Goal: Information Seeking & Learning: Learn about a topic

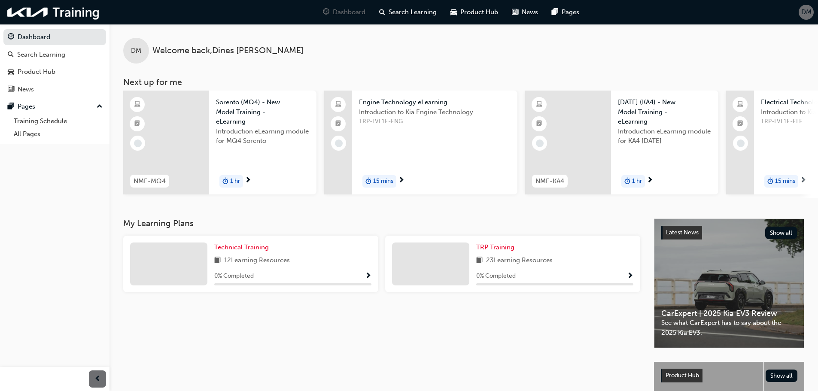
click at [259, 253] on link "Technical Training" at bounding box center [243, 248] width 58 height 10
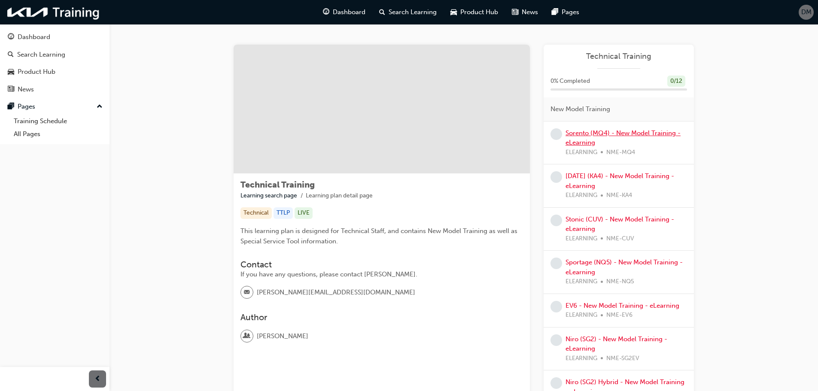
click at [587, 130] on link "Sorento (MQ4) - New Model Training - eLearning" at bounding box center [623, 138] width 115 height 18
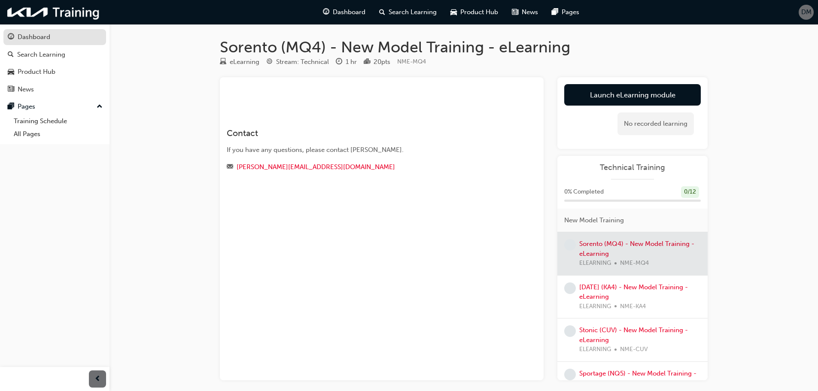
click at [19, 37] on div "Dashboard" at bounding box center [34, 37] width 33 height 10
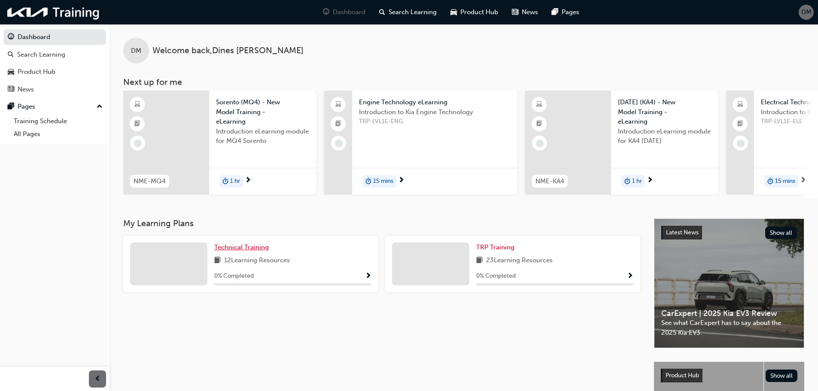
click at [230, 251] on span "Technical Training" at bounding box center [241, 248] width 55 height 8
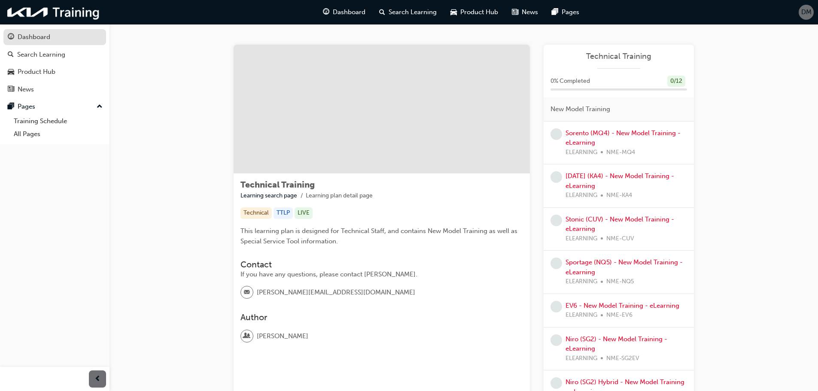
click at [29, 34] on div "Dashboard" at bounding box center [34, 37] width 33 height 10
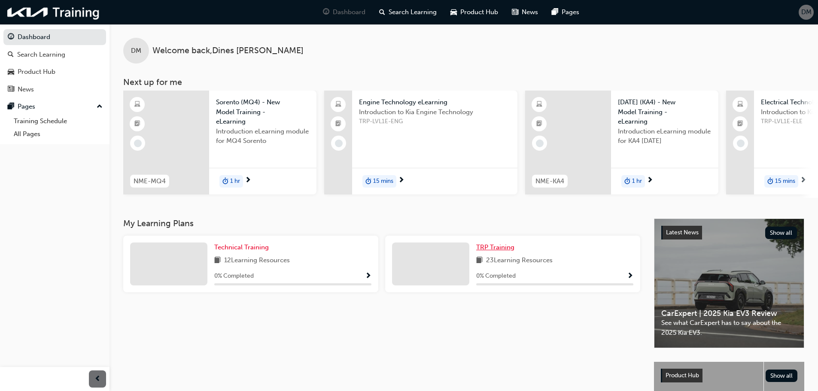
click at [499, 253] on link "TRP Training" at bounding box center [497, 248] width 42 height 10
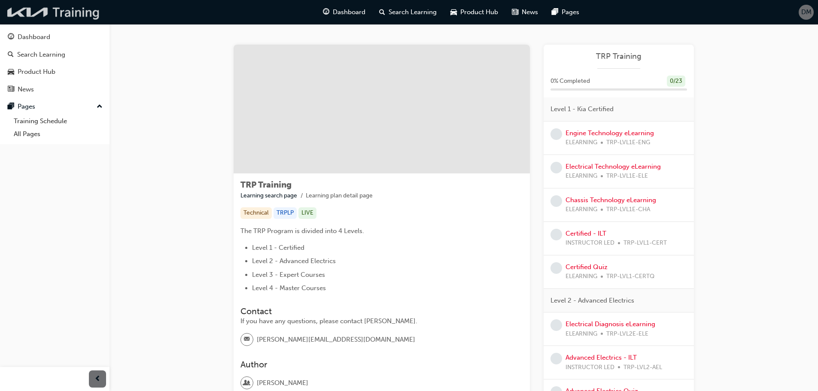
click at [71, 18] on img at bounding box center [53, 12] width 99 height 18
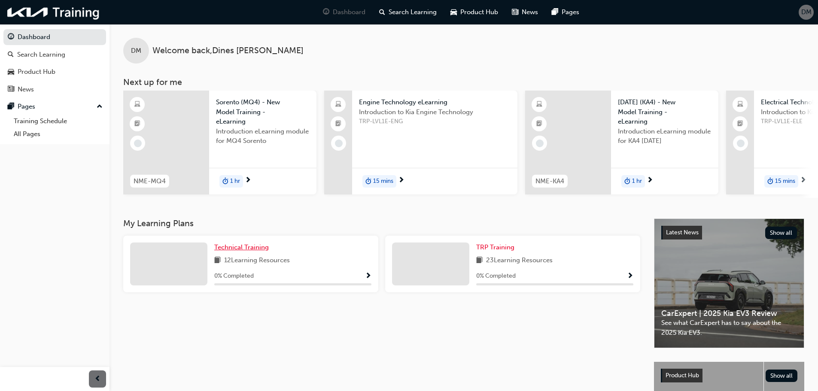
click at [241, 253] on link "Technical Training" at bounding box center [243, 248] width 58 height 10
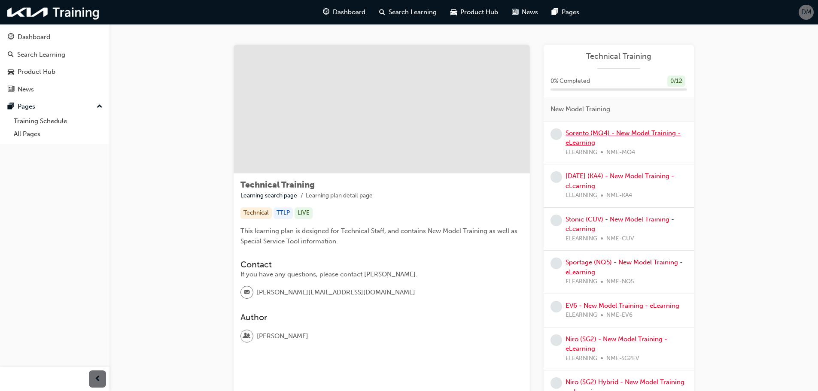
click at [598, 135] on link "Sorento (MQ4) - New Model Training - eLearning" at bounding box center [623, 138] width 115 height 18
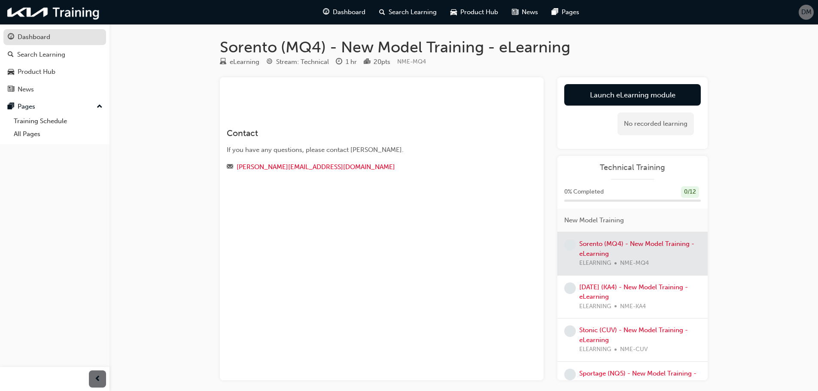
click at [27, 37] on div "Dashboard" at bounding box center [34, 37] width 33 height 10
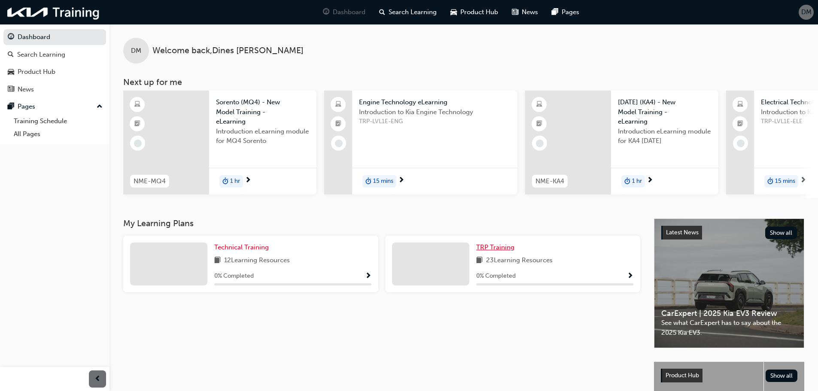
click at [499, 251] on span "TRP Training" at bounding box center [495, 248] width 38 height 8
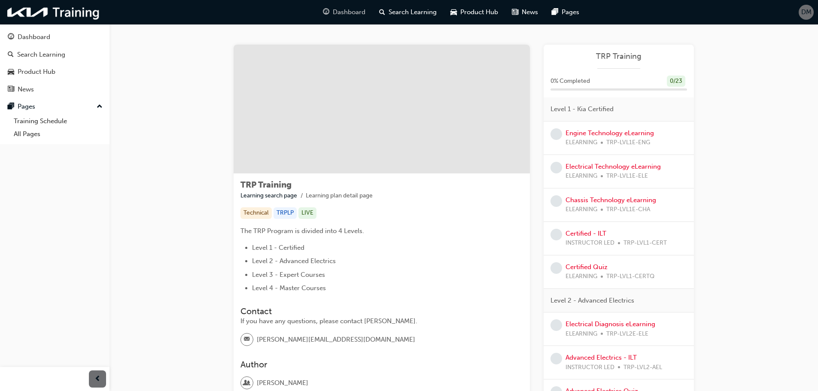
click at [350, 14] on span "Dashboard" at bounding box center [349, 12] width 33 height 10
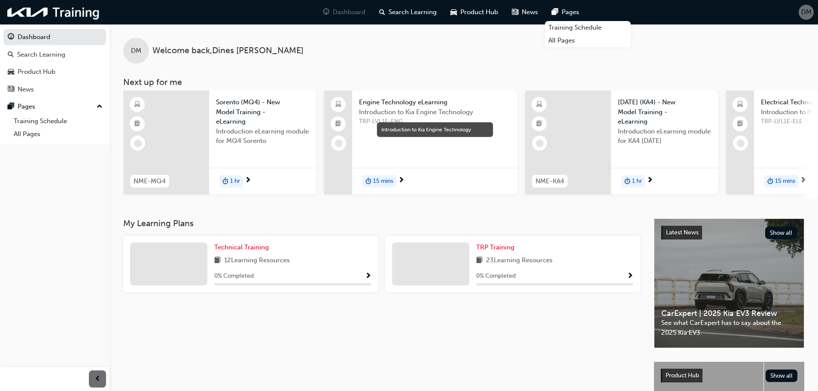
click at [806, 17] on div "DM" at bounding box center [806, 12] width 15 height 15
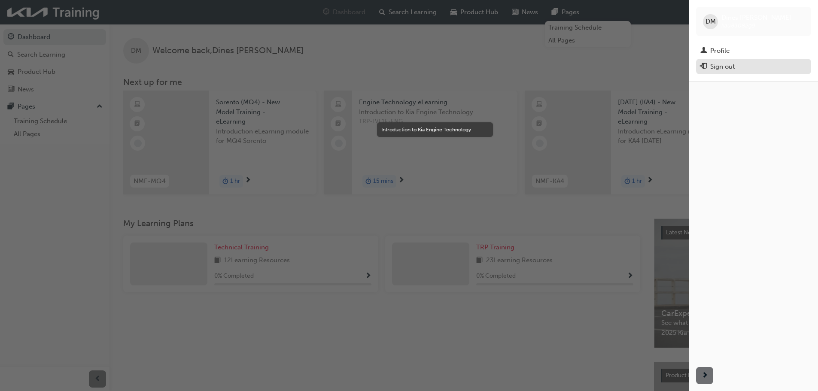
click at [738, 70] on div "Sign out" at bounding box center [753, 66] width 107 height 11
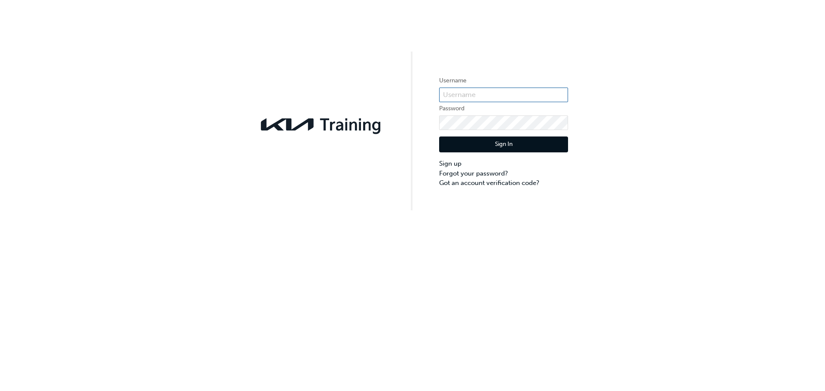
type input "kau83082e9"
click at [502, 149] on button "Sign In" at bounding box center [503, 145] width 129 height 16
